Goal: Find specific page/section: Find specific page/section

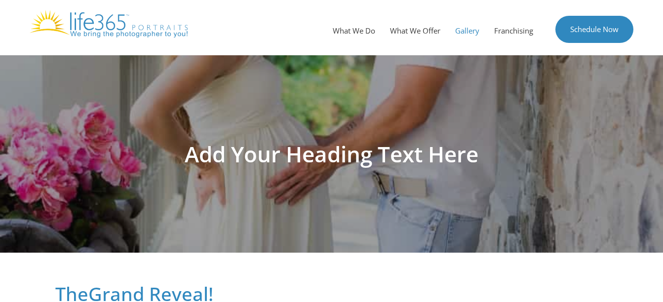
click at [460, 37] on link "Gallery" at bounding box center [466, 31] width 39 height 30
